Goal: Transaction & Acquisition: Purchase product/service

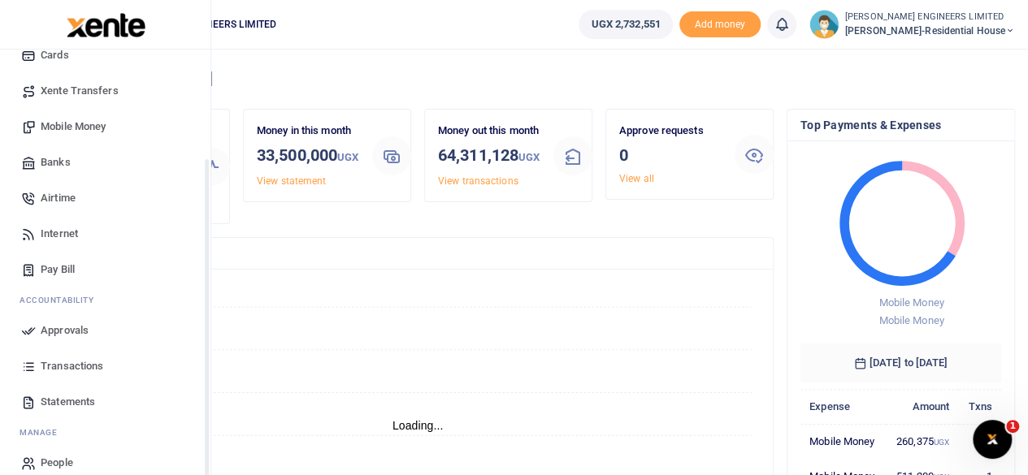
scroll to position [140, 0]
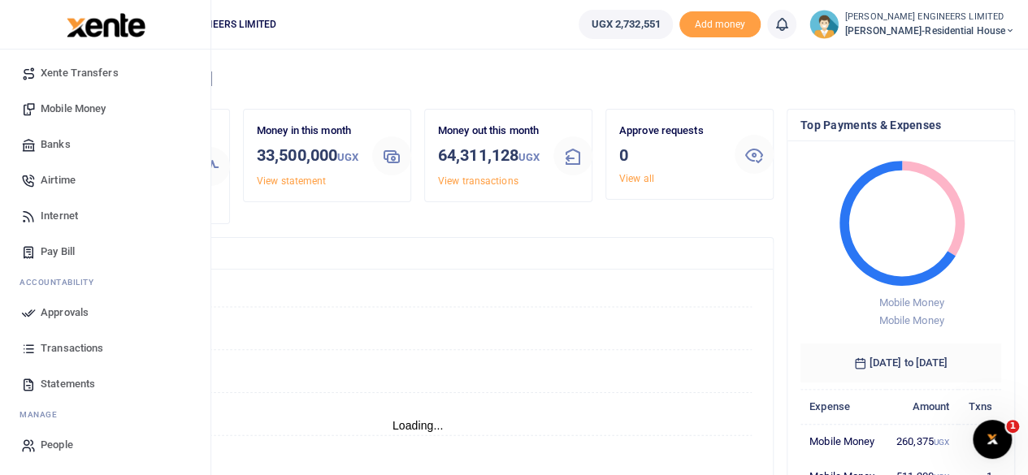
click at [66, 108] on span "Mobile Money" at bounding box center [73, 109] width 65 height 16
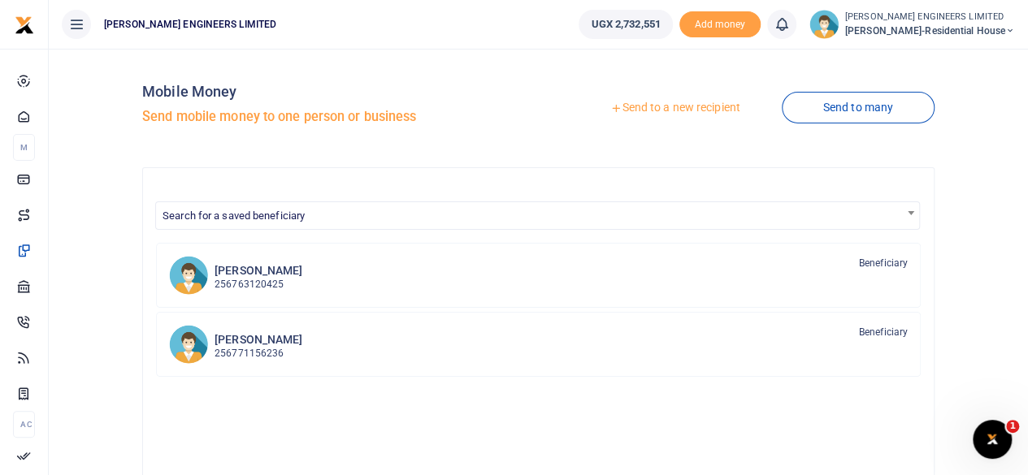
click at [664, 109] on link "Send to a new recipient" at bounding box center [675, 107] width 212 height 29
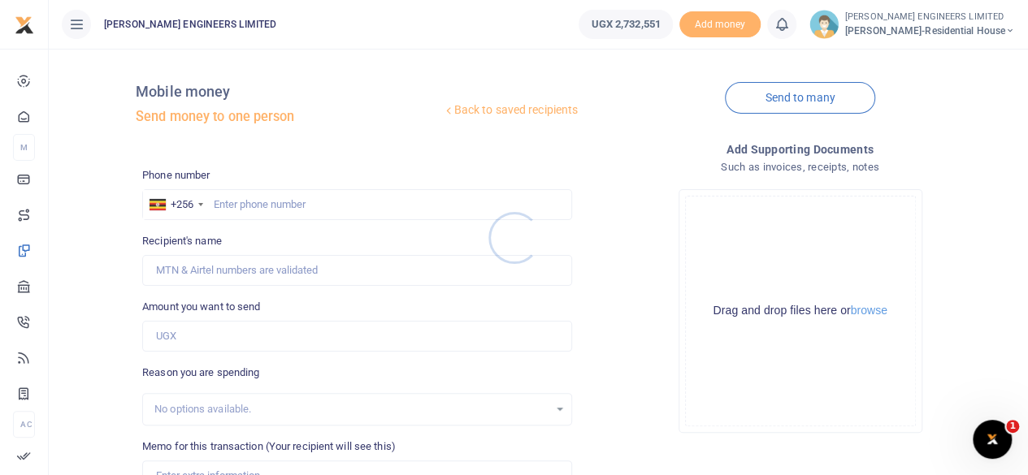
click at [234, 202] on div at bounding box center [514, 237] width 1028 height 475
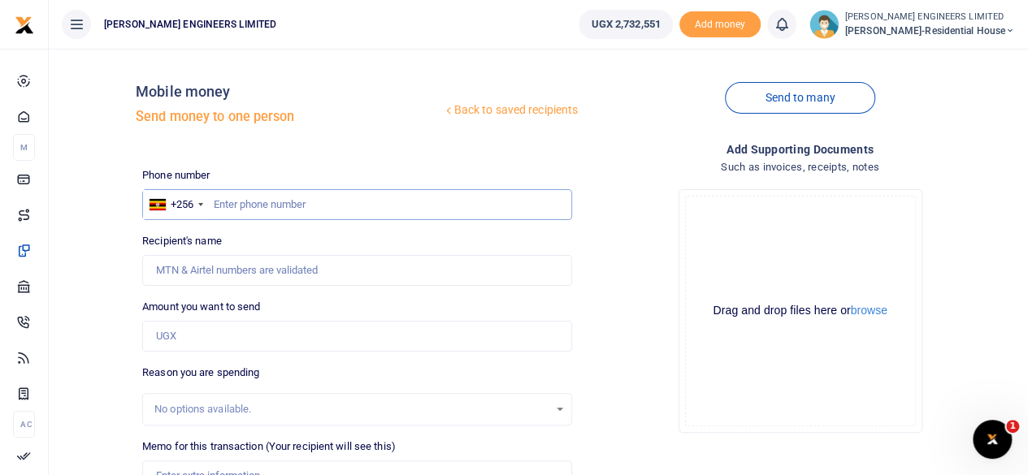
click at [251, 207] on input "text" at bounding box center [357, 204] width 430 height 31
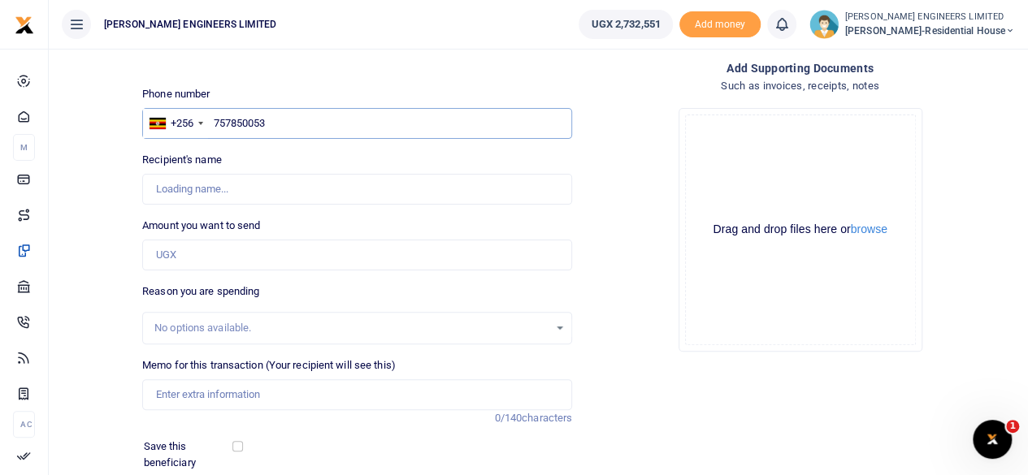
type input "757850053"
click at [166, 258] on input "Amount you want to send" at bounding box center [357, 255] width 430 height 31
type input "[PERSON_NAME]"
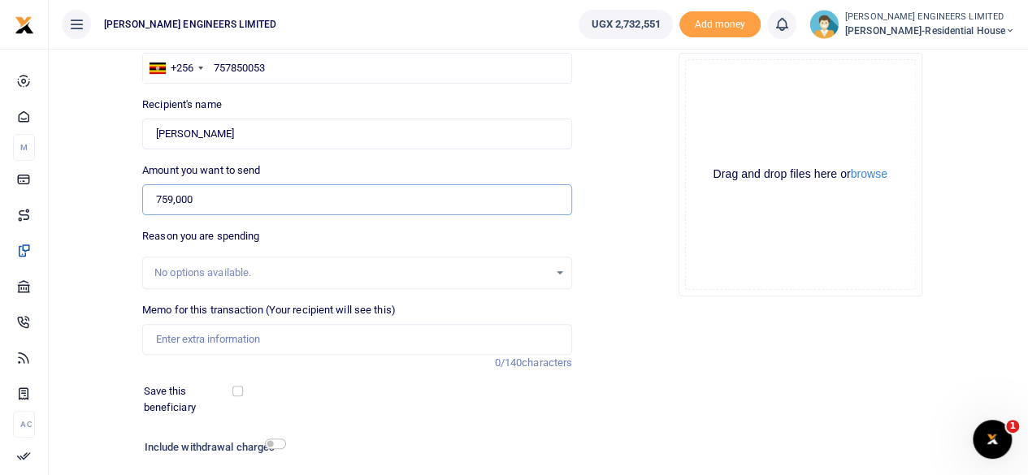
scroll to position [163, 0]
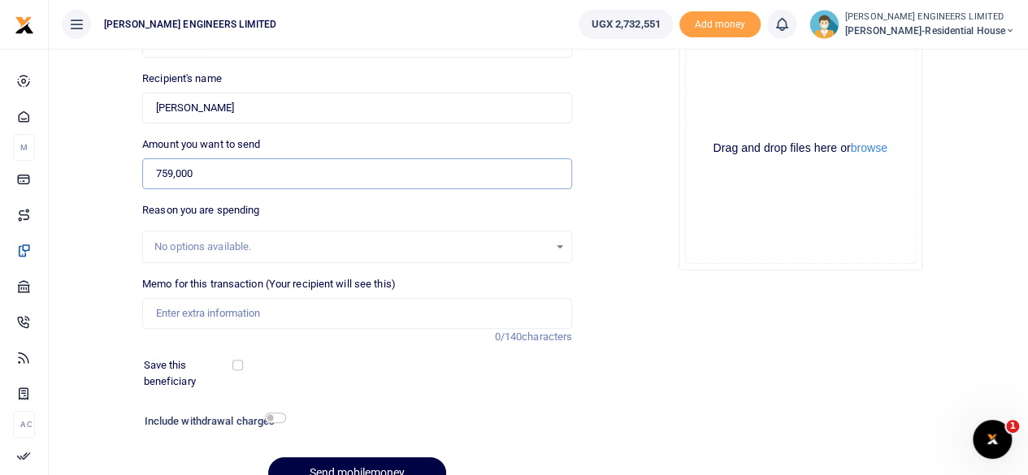
type input "759,000"
click at [189, 314] on input "Memo for this transaction (Your recipient will see this)" at bounding box center [357, 313] width 430 height 31
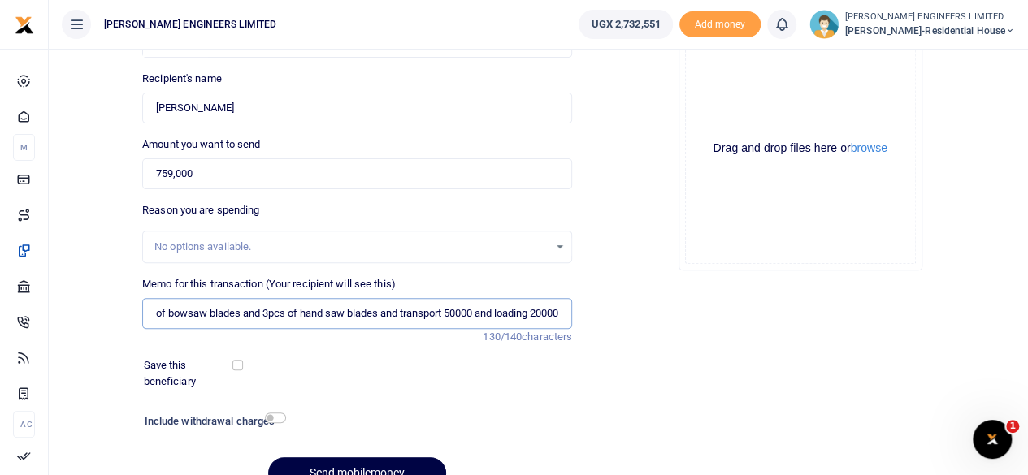
scroll to position [0, 249]
click at [525, 316] on input "70pcs of 12x1timbers and 25kgs of nails and 2pcs of bowsaw blades and 3pcs of h…" at bounding box center [357, 313] width 430 height 31
click at [387, 310] on input "70pcs of 12x1timbers and 25kgs of nails and 2pcs of bowsaw blades and 3pcs of h…" at bounding box center [357, 313] width 430 height 31
click at [249, 314] on input "70pcs of 12x1timbers and 25kgs of nails and 2pcs of bowsaw blades and 3pcs of h…" at bounding box center [357, 313] width 430 height 31
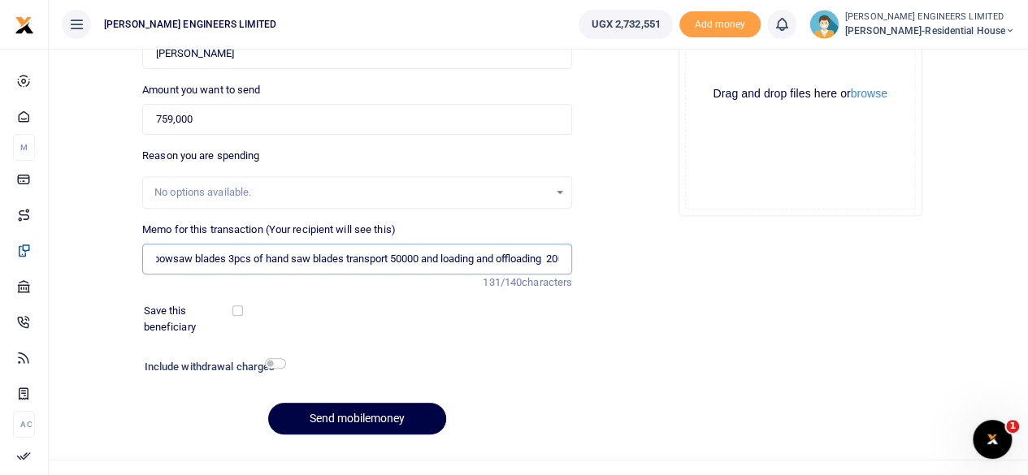
scroll to position [242, 0]
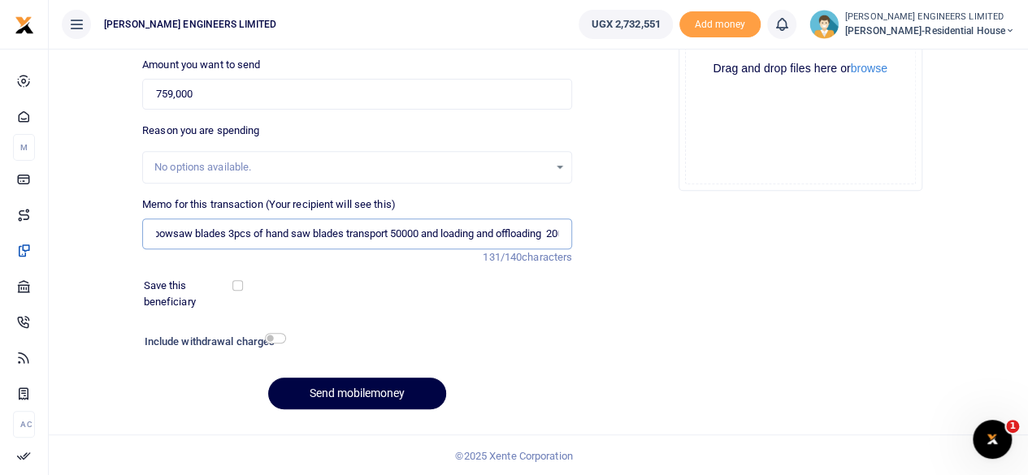
type input "70pcs of 12x1timbers 25kgs of nails 2pcs of bowsaw blades 3pcs of hand saw blad…"
click at [278, 338] on input "checkbox" at bounding box center [275, 338] width 21 height 11
checkbox input "true"
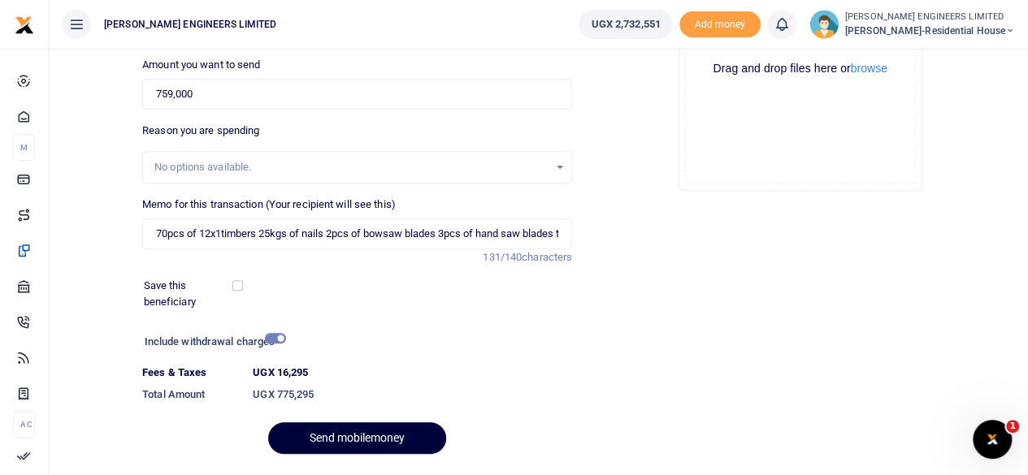
click at [380, 444] on button "Send mobilemoney" at bounding box center [357, 439] width 178 height 32
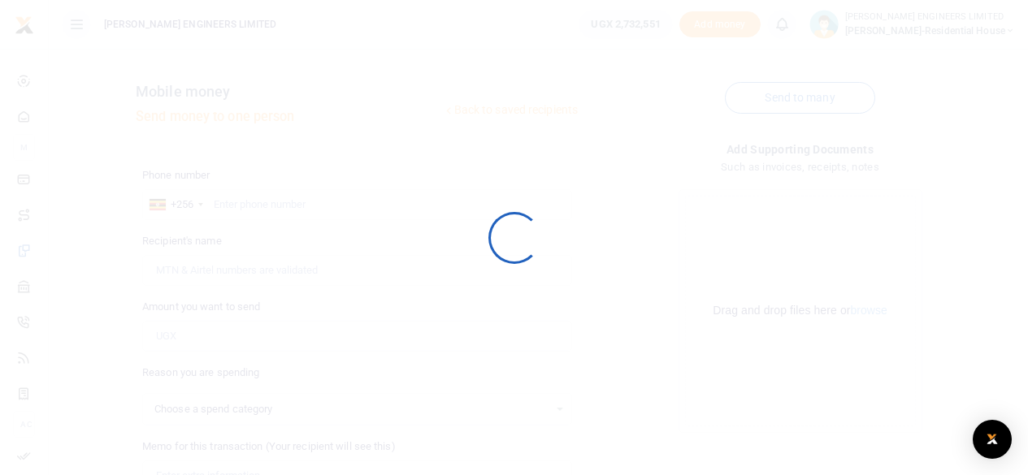
select select
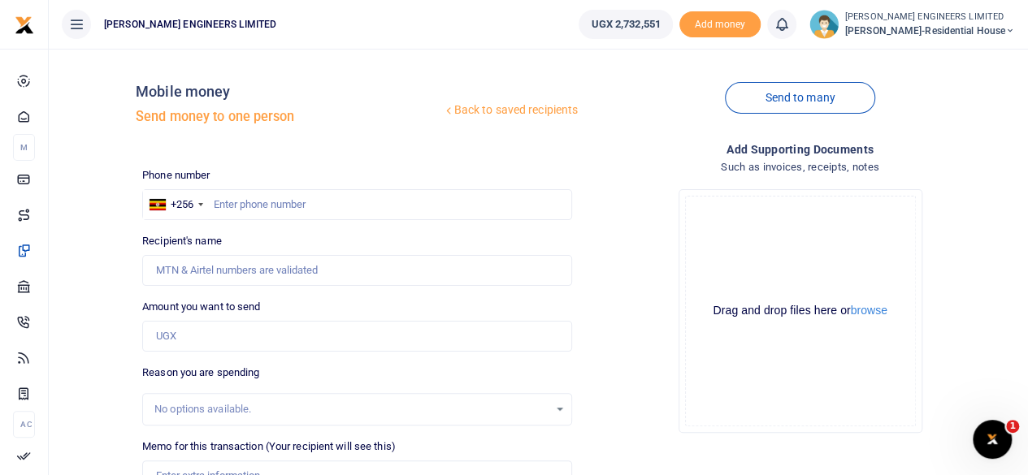
click at [790, 26] on icon at bounding box center [782, 24] width 16 height 18
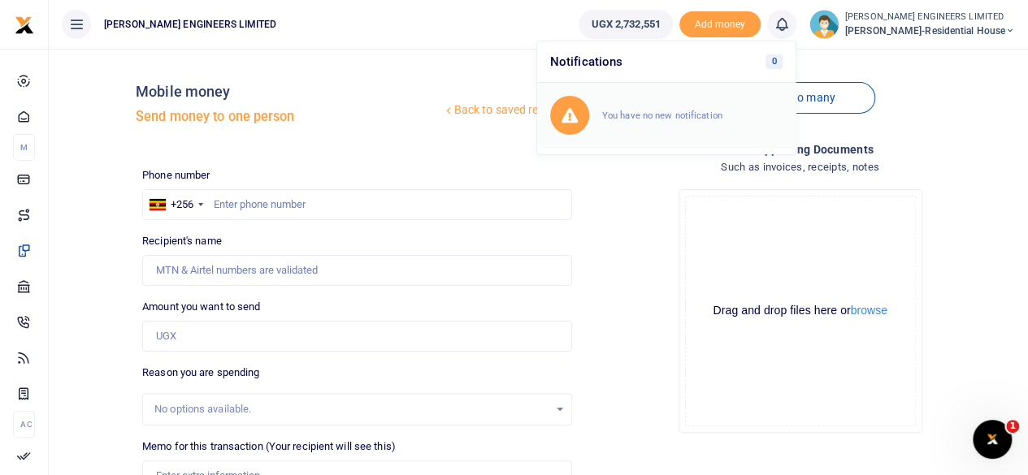
click at [690, 111] on small "You have no new notification" at bounding box center [662, 115] width 120 height 11
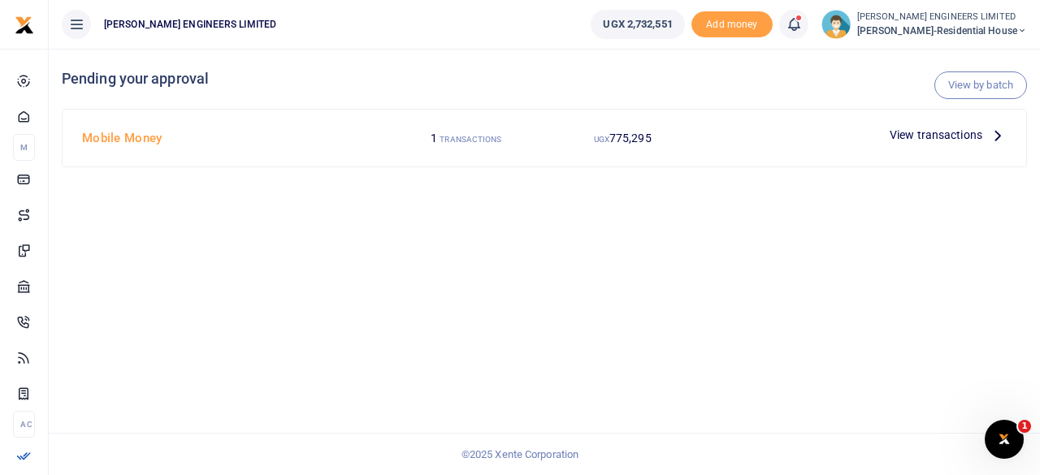
click at [921, 136] on span "View transactions" at bounding box center [936, 135] width 93 height 18
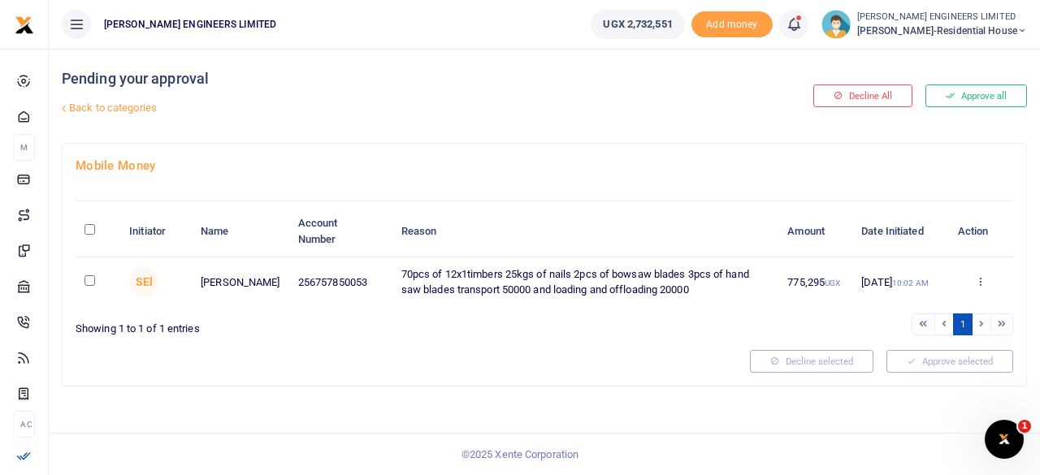
click at [87, 280] on input "checkbox" at bounding box center [90, 280] width 11 height 11
checkbox input "true"
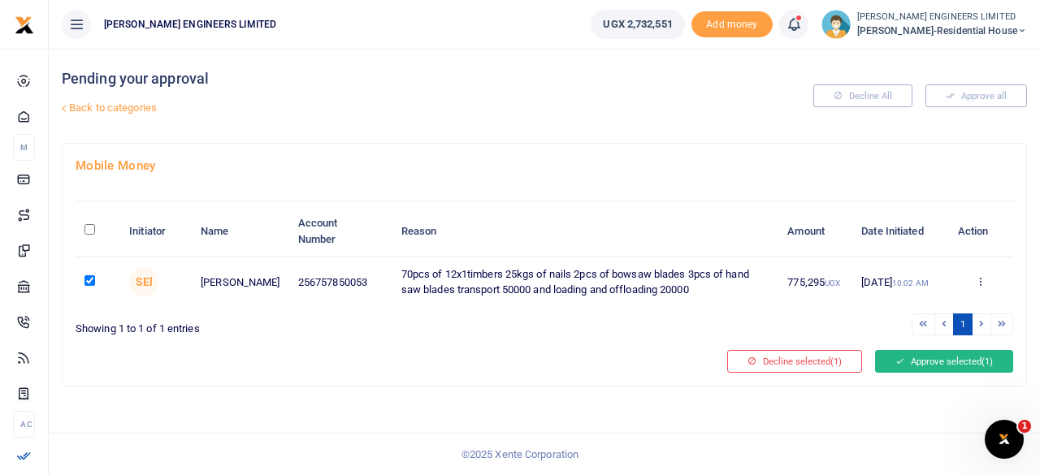
click at [929, 363] on button "Approve selected (1)" at bounding box center [944, 361] width 138 height 23
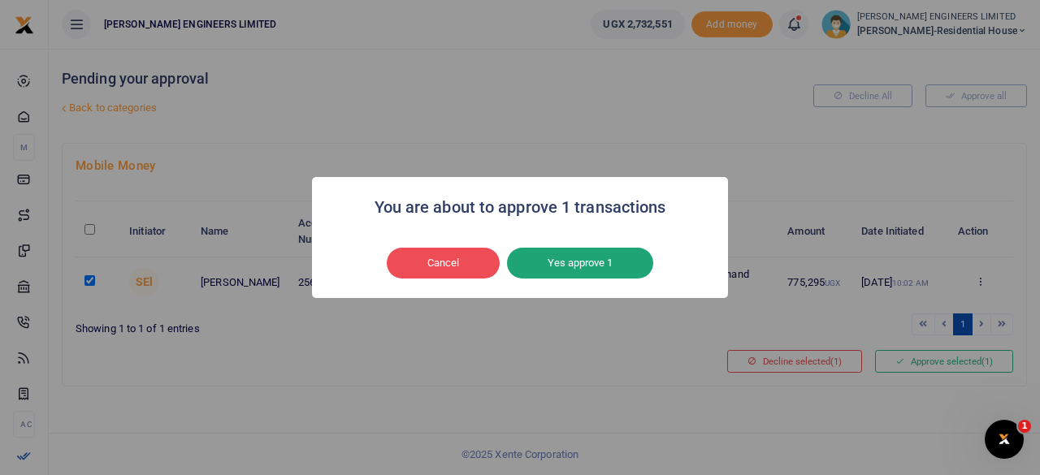
click at [596, 263] on button "Yes approve 1" at bounding box center [580, 263] width 146 height 31
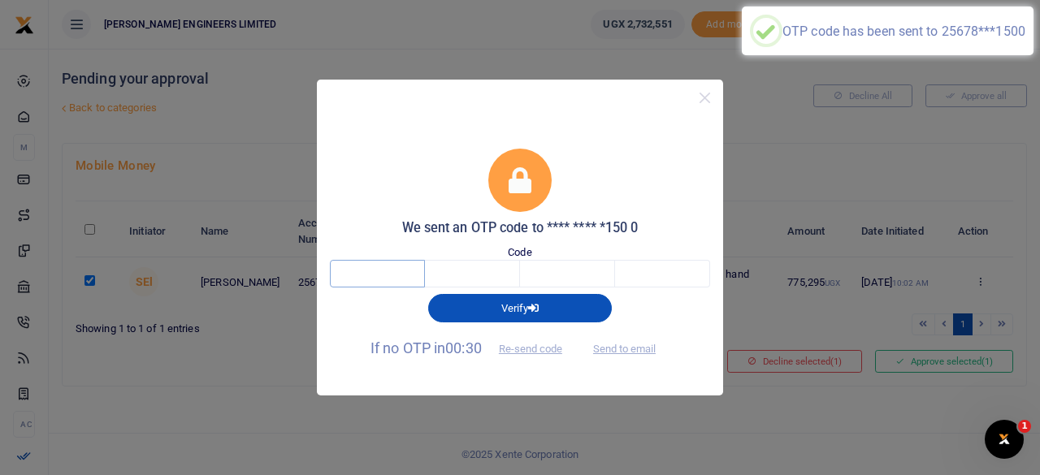
click at [386, 275] on input "text" at bounding box center [377, 274] width 95 height 28
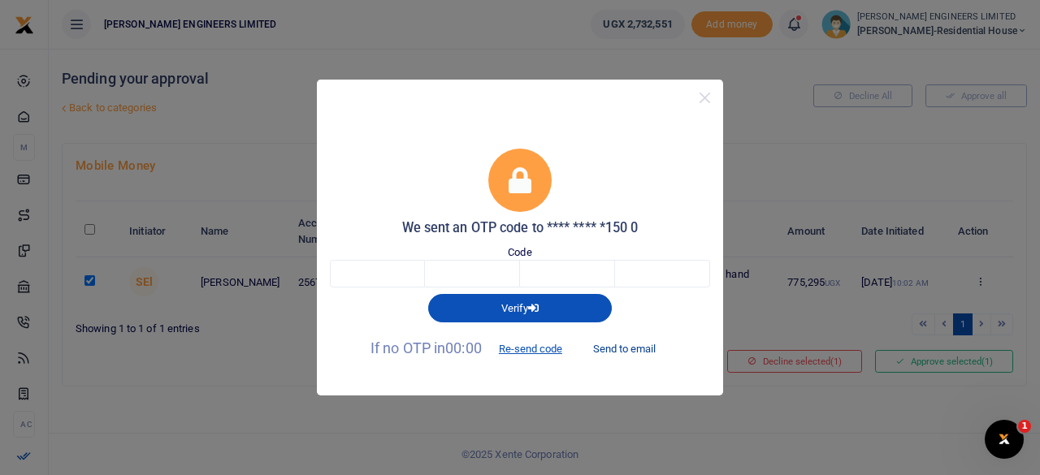
click at [622, 351] on button "Send to email" at bounding box center [624, 350] width 90 height 28
click at [381, 275] on input "text" at bounding box center [377, 274] width 95 height 28
type input "9"
type input "6"
type input "0"
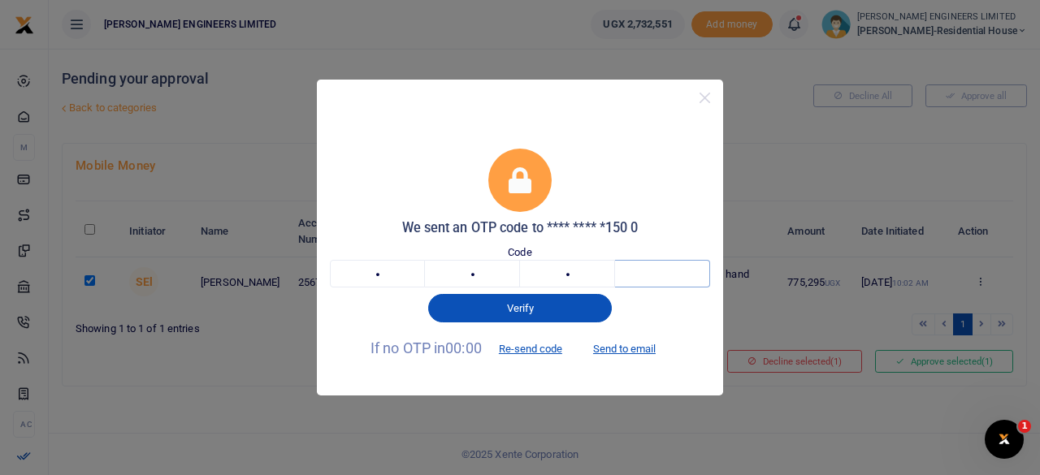
type input "2"
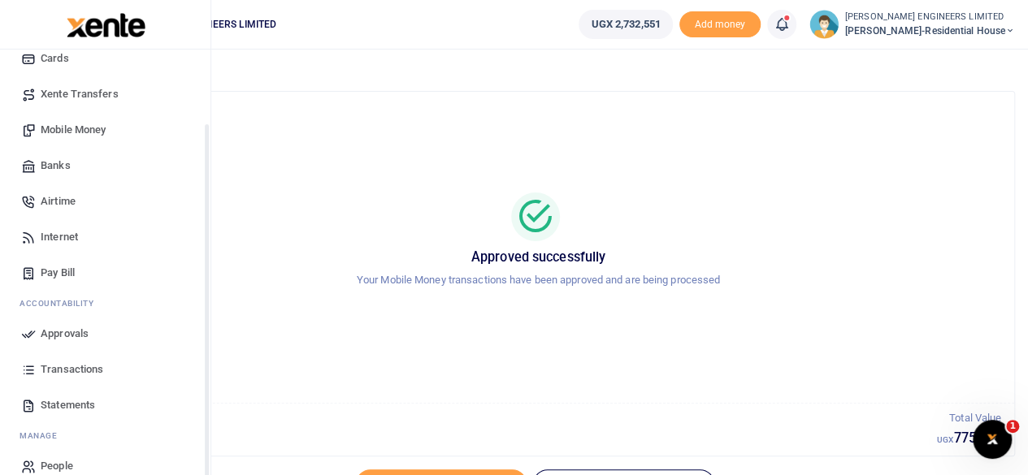
scroll to position [140, 0]
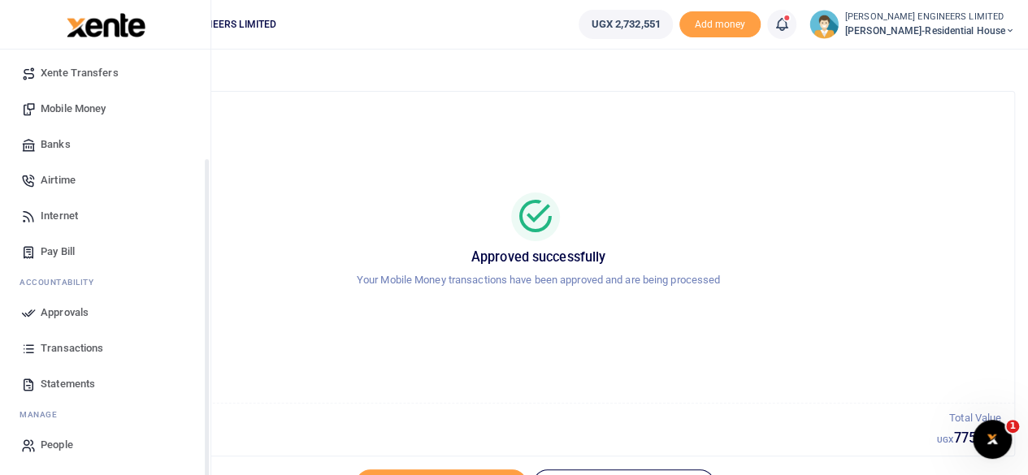
click at [70, 347] on span "Transactions" at bounding box center [72, 348] width 63 height 16
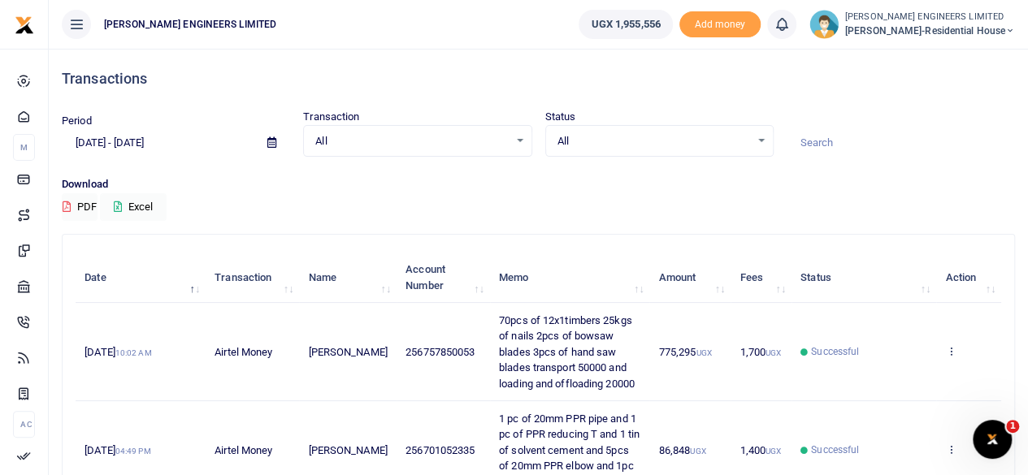
click at [1008, 30] on icon at bounding box center [1010, 30] width 10 height 11
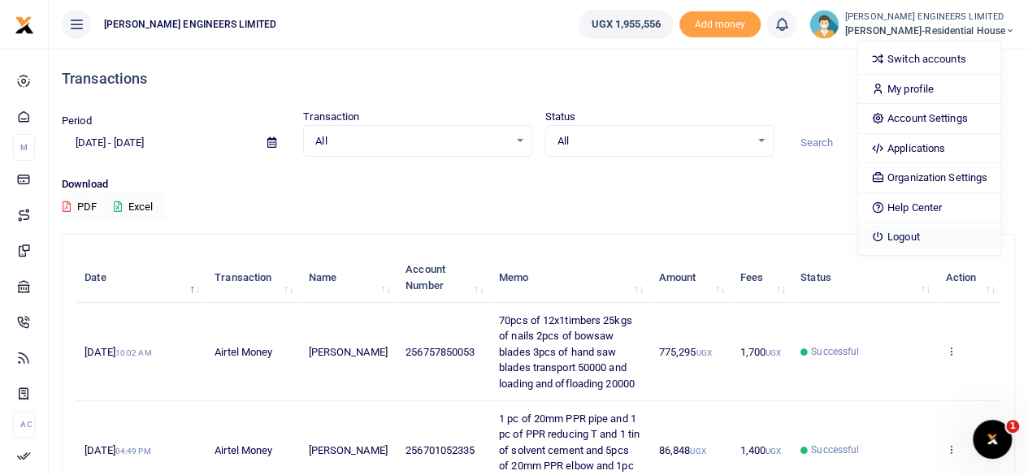
click at [931, 235] on link "Logout" at bounding box center [929, 237] width 142 height 23
